Goal: Book appointment/travel/reservation

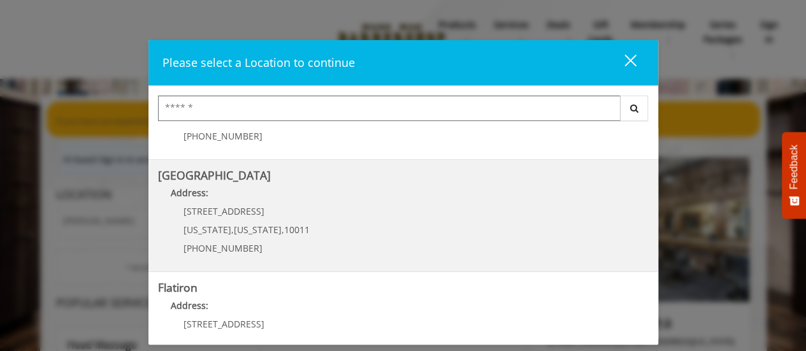
scroll to position [255, 0]
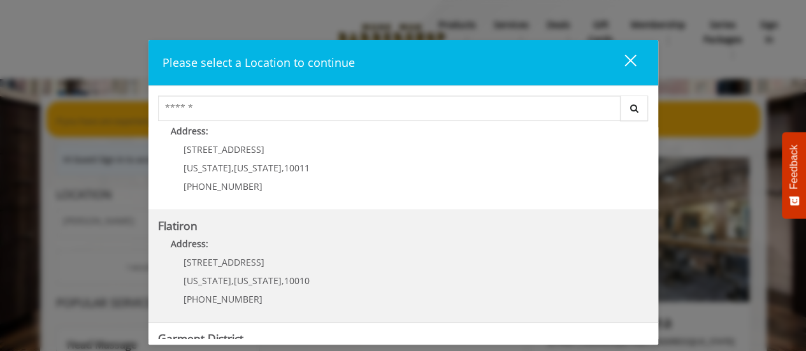
click at [287, 277] on span "10010" at bounding box center [296, 280] width 25 height 12
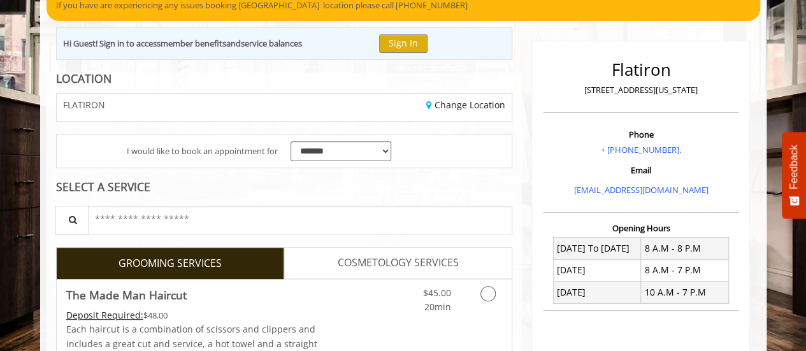
scroll to position [191, 0]
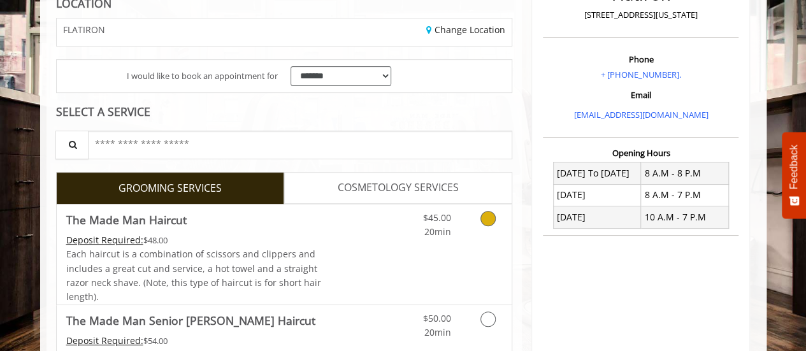
click at [487, 218] on icon "Grooming services" at bounding box center [487, 218] width 15 height 15
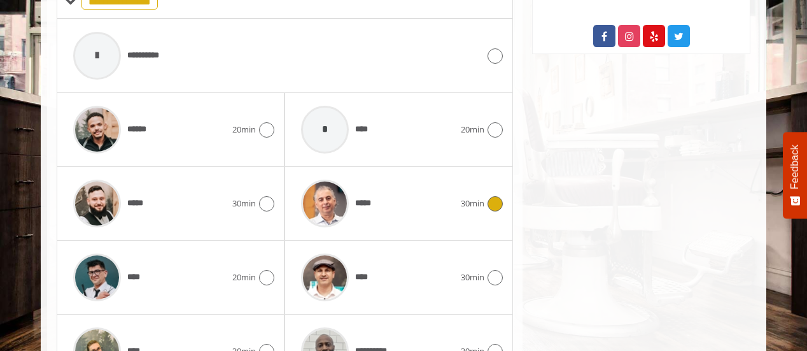
scroll to position [611, 0]
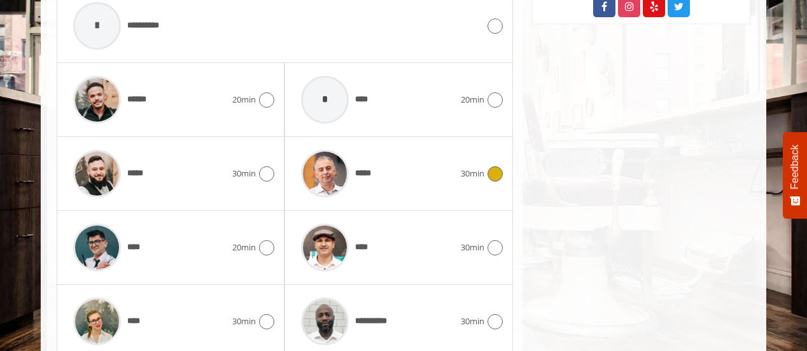
click at [498, 168] on icon at bounding box center [495, 173] width 15 height 15
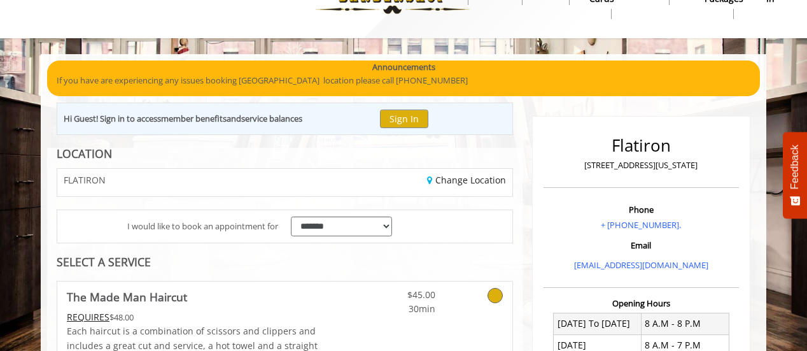
scroll to position [38, 0]
